Goal: Information Seeking & Learning: Compare options

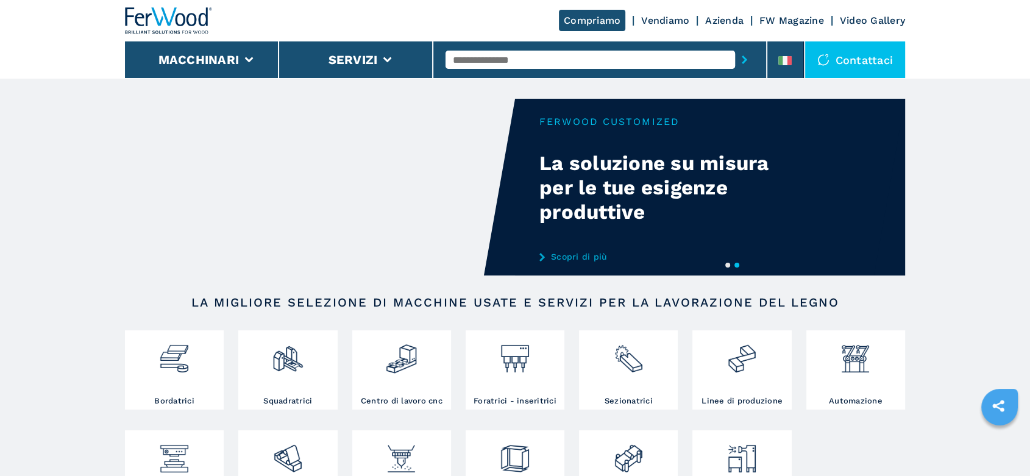
click at [484, 56] on input "text" at bounding box center [591, 60] width 290 height 18
type input "******"
click at [473, 79] on div "007486" at bounding box center [591, 80] width 290 height 22
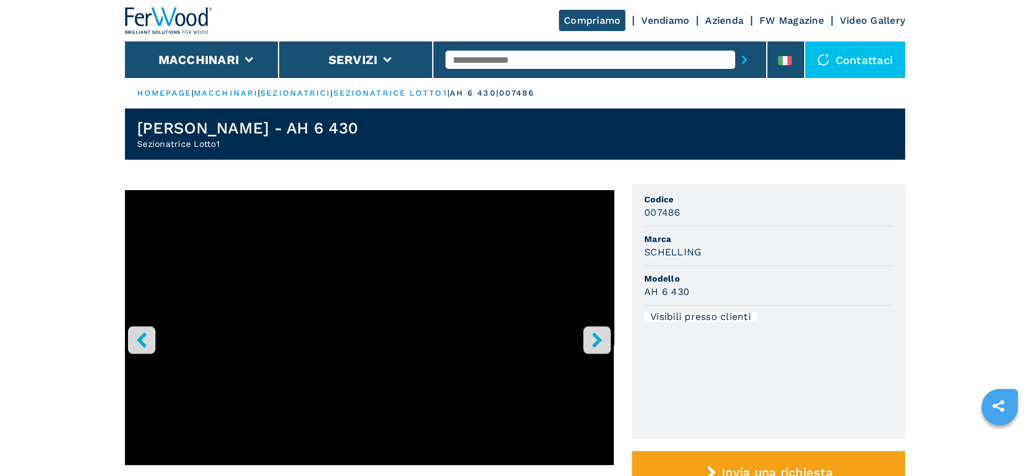
click at [601, 340] on icon "right-button" at bounding box center [597, 339] width 15 height 15
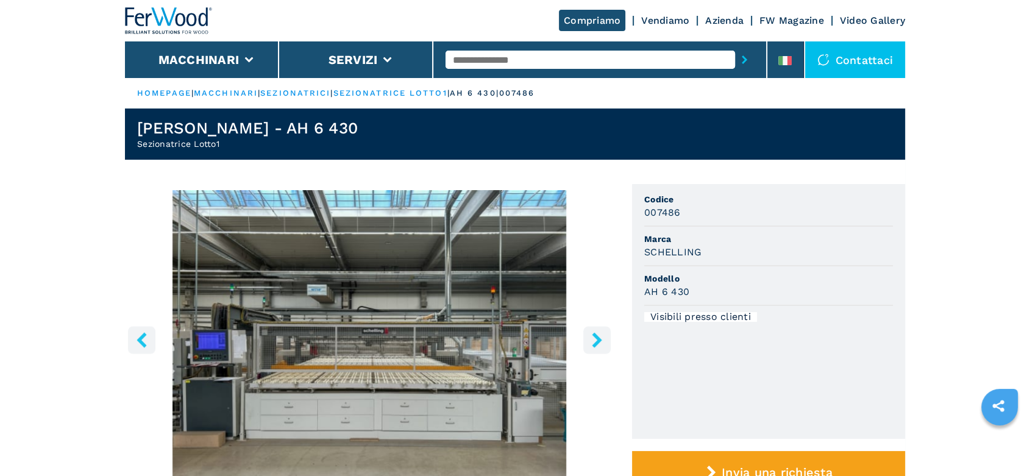
click at [601, 340] on icon "right-button" at bounding box center [597, 339] width 10 height 15
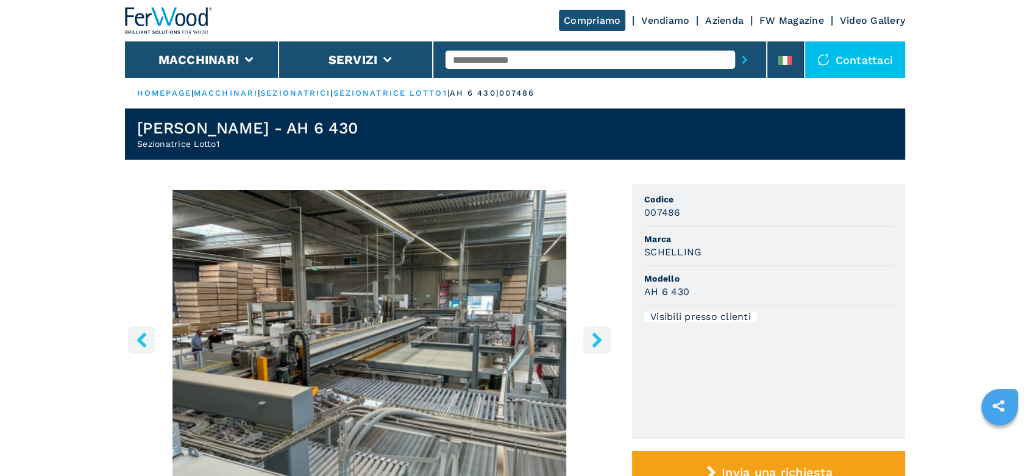
click at [601, 340] on icon "right-button" at bounding box center [597, 339] width 10 height 15
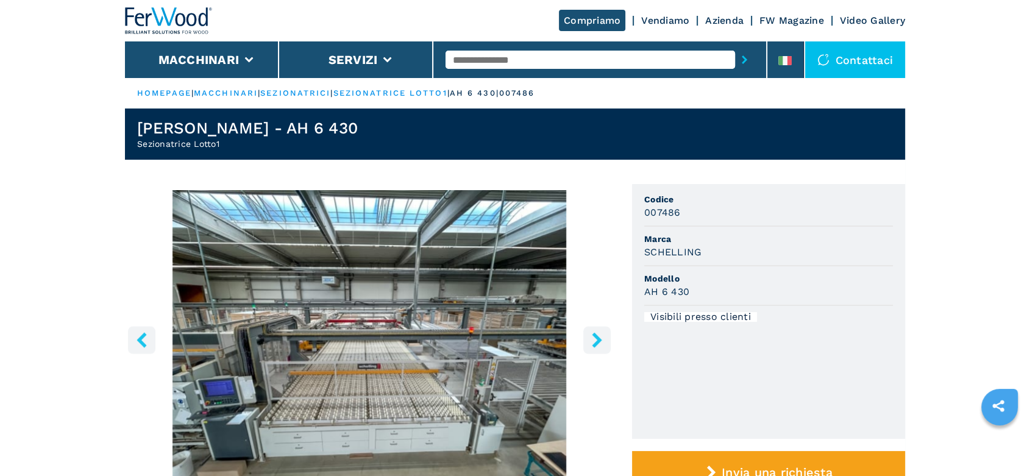
click at [601, 340] on icon "right-button" at bounding box center [597, 339] width 10 height 15
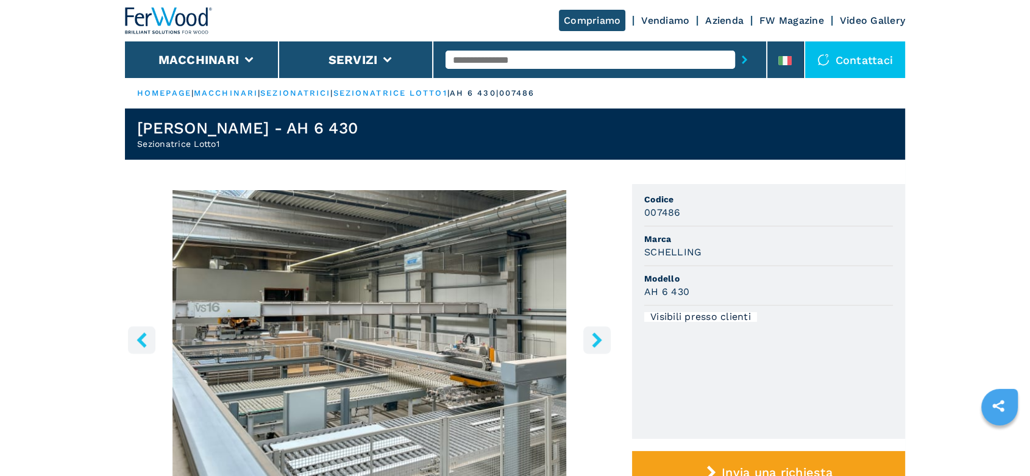
click at [466, 59] on input "text" at bounding box center [591, 60] width 290 height 18
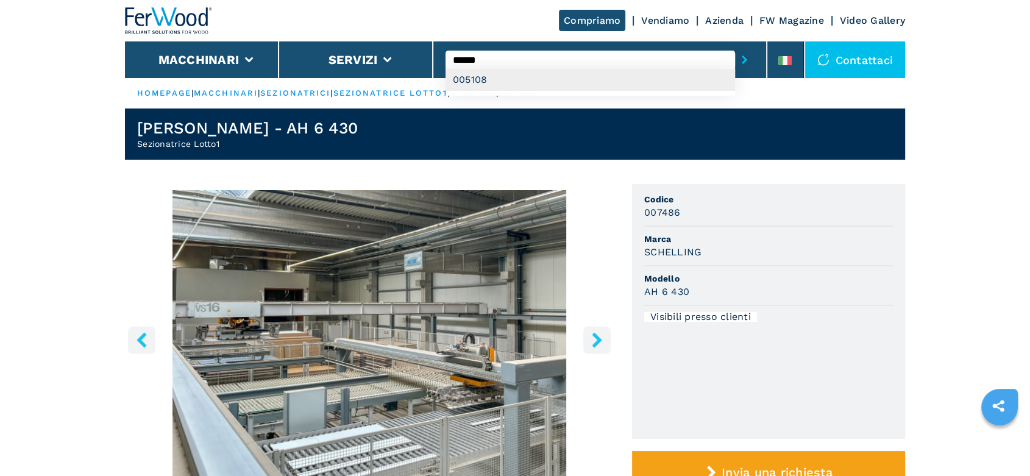
type input "******"
click at [475, 82] on div "005108" at bounding box center [591, 80] width 290 height 22
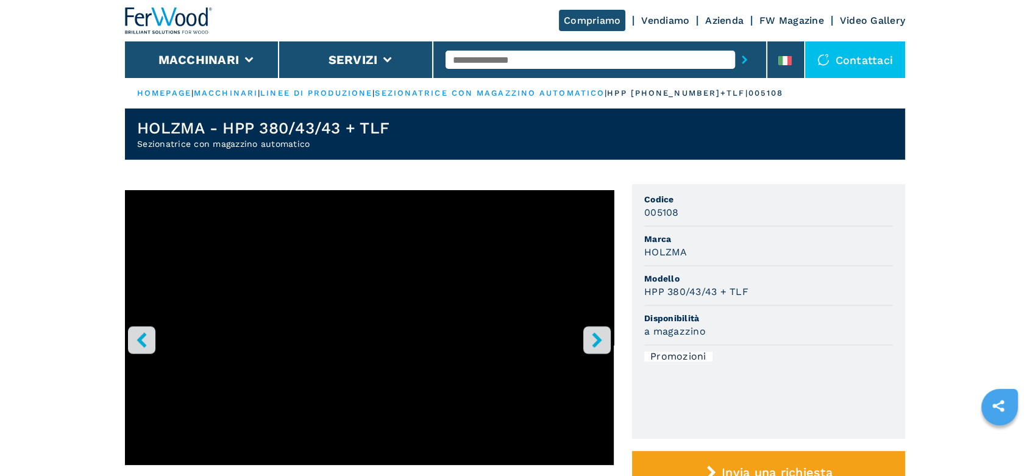
click at [598, 334] on icon "right-button" at bounding box center [597, 339] width 15 height 15
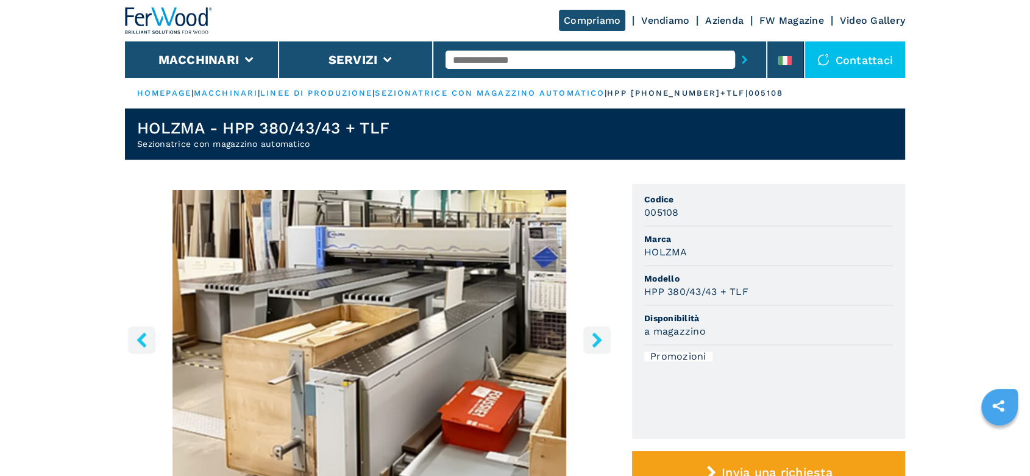
click at [597, 335] on icon "right-button" at bounding box center [597, 339] width 10 height 15
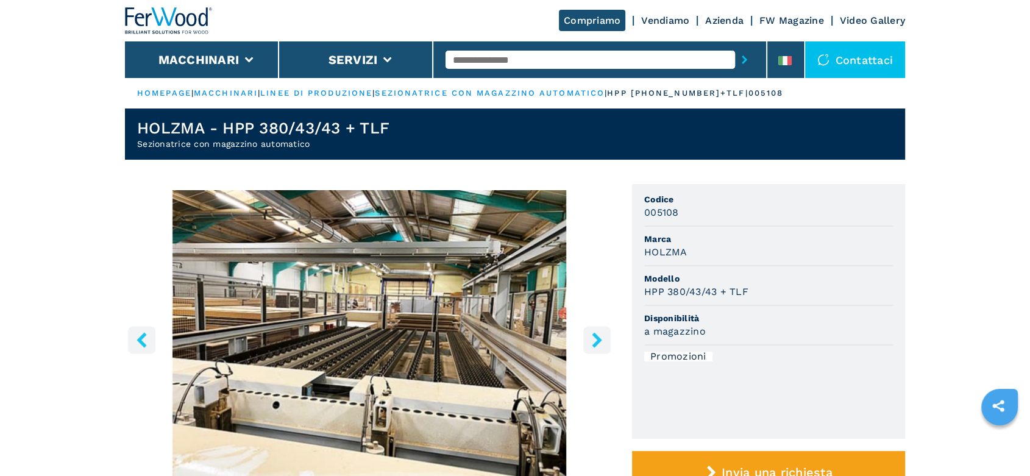
click at [597, 335] on icon "right-button" at bounding box center [597, 339] width 10 height 15
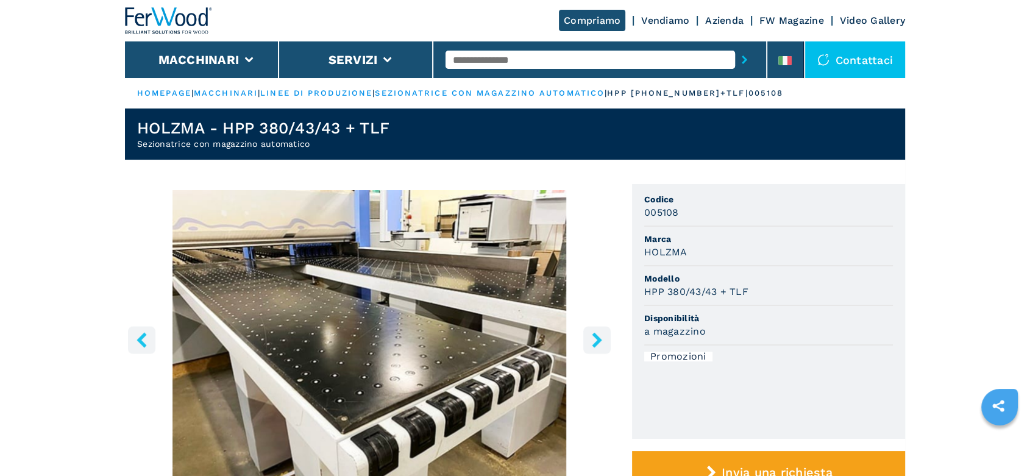
click at [596, 336] on icon "right-button" at bounding box center [597, 339] width 10 height 15
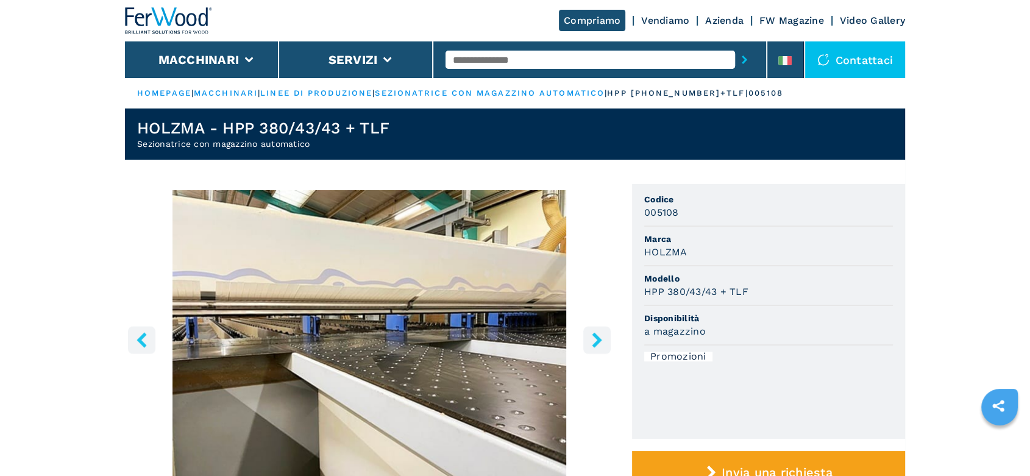
click at [596, 336] on icon "right-button" at bounding box center [597, 339] width 10 height 15
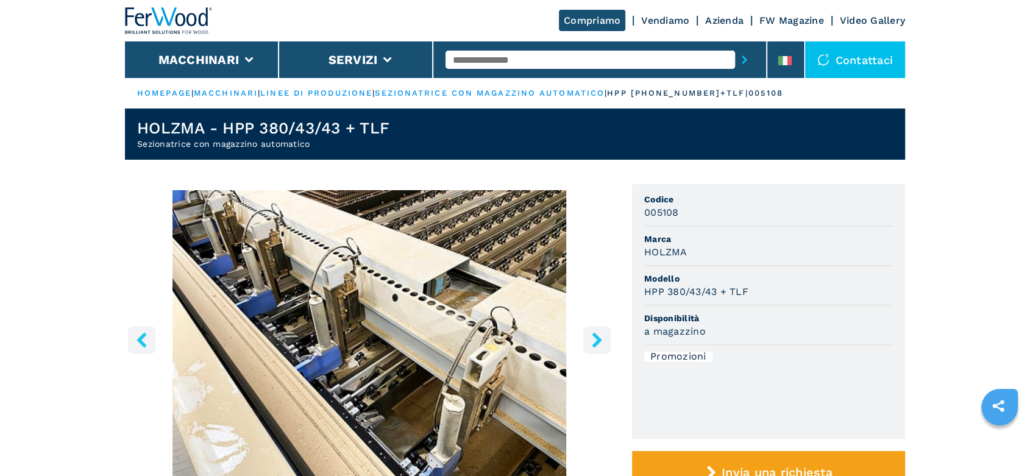
click at [596, 336] on icon "right-button" at bounding box center [597, 339] width 10 height 15
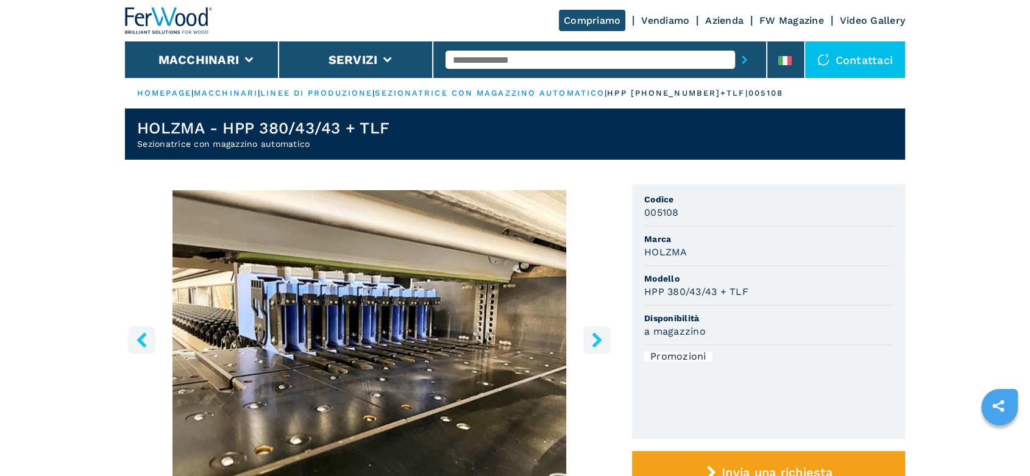
click at [596, 336] on icon "right-button" at bounding box center [597, 339] width 10 height 15
